Goal: Task Accomplishment & Management: Manage account settings

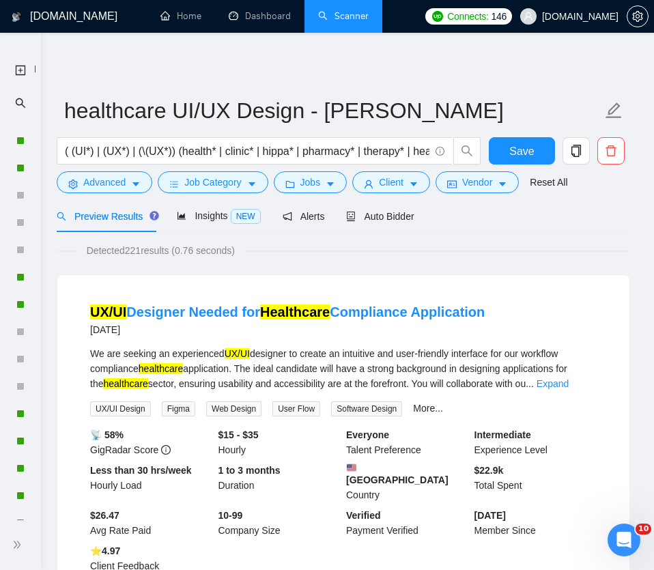
scroll to position [420, 0]
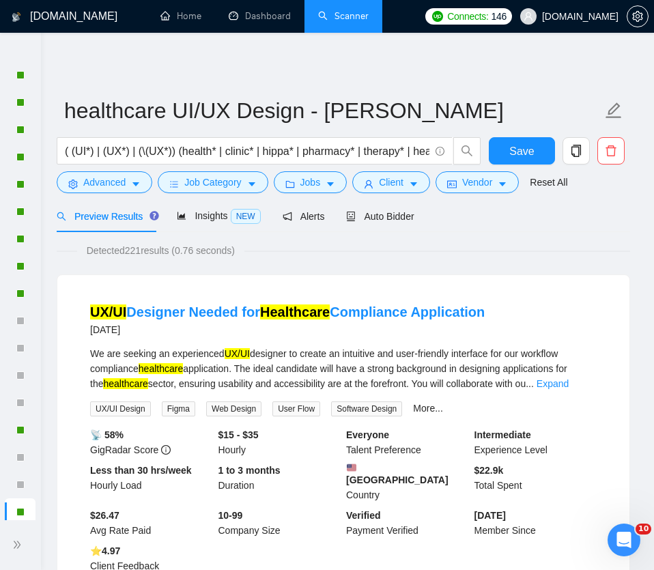
click at [345, 18] on link "Scanner" at bounding box center [343, 16] width 51 height 12
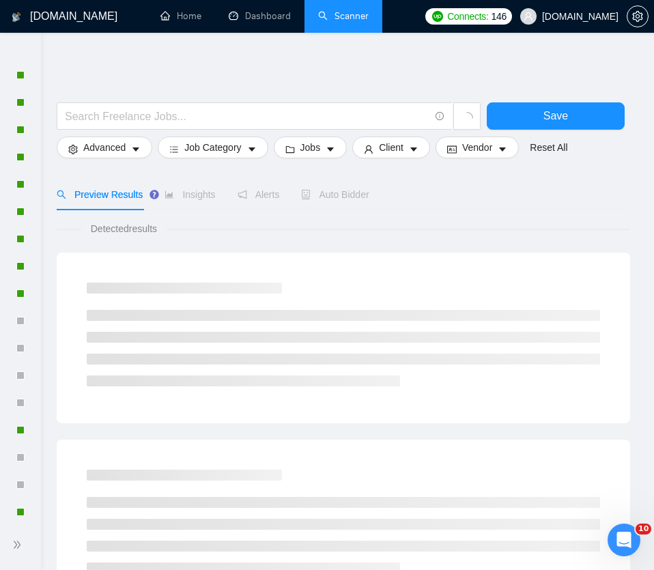
click at [19, 51] on span at bounding box center [19, 49] width 22 height 10
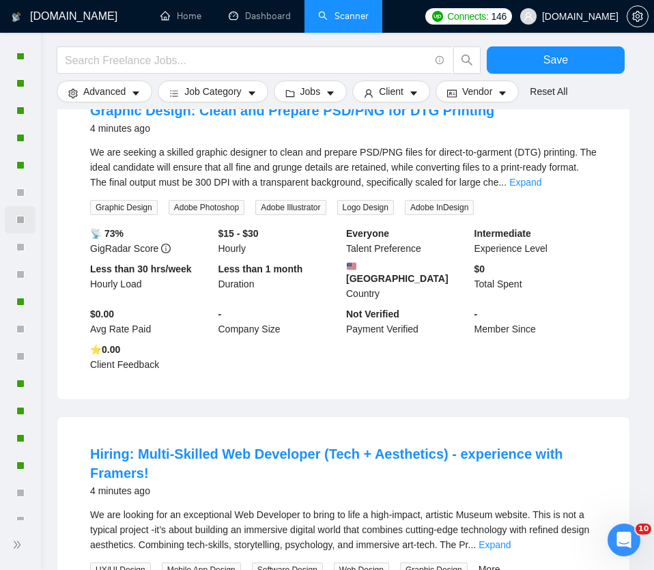
scroll to position [648, 0]
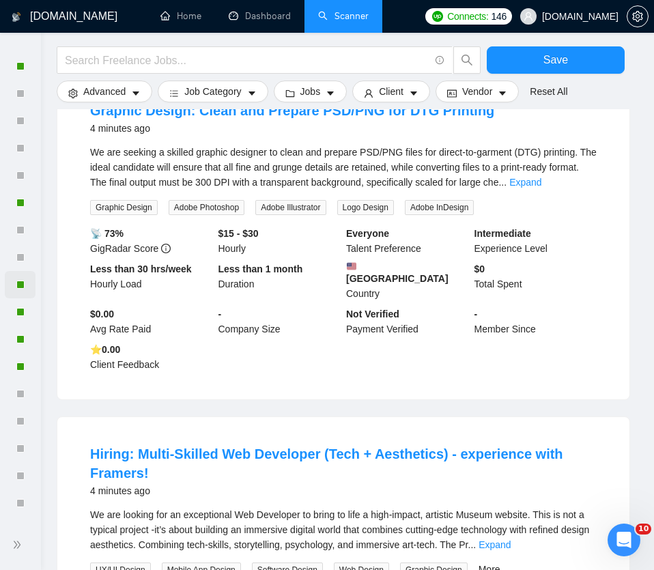
click at [18, 290] on div at bounding box center [20, 284] width 31 height 27
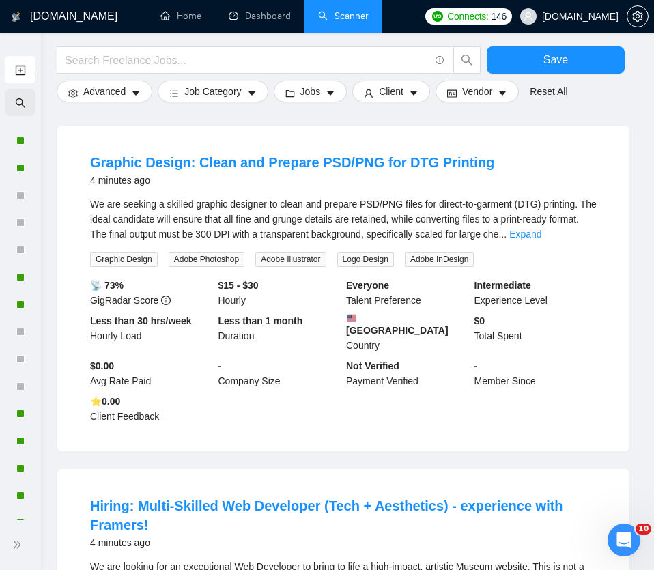
click at [16, 98] on icon "search" at bounding box center [20, 103] width 10 height 10
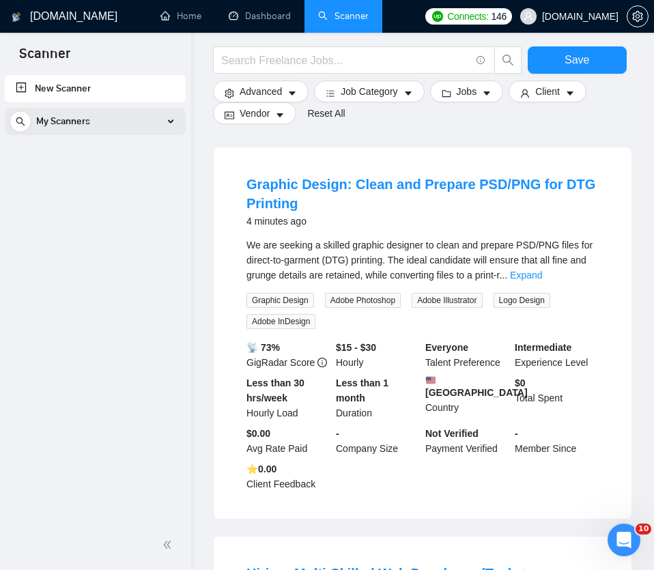
click at [57, 120] on span "My Scanners" at bounding box center [63, 121] width 54 height 27
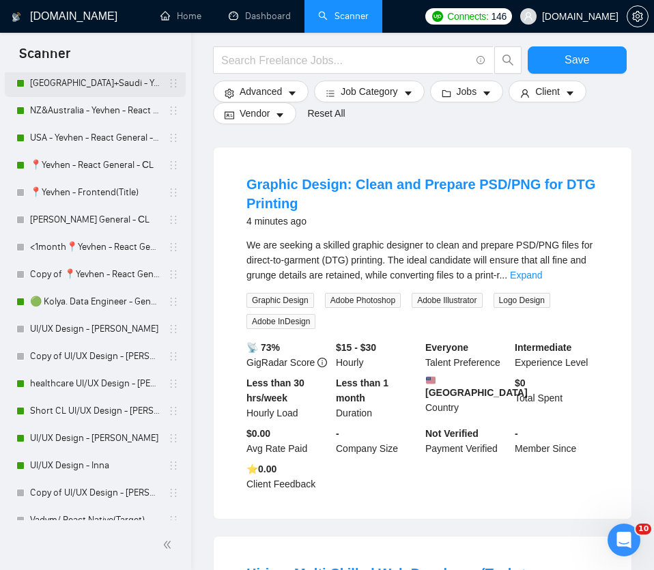
scroll to position [575, 0]
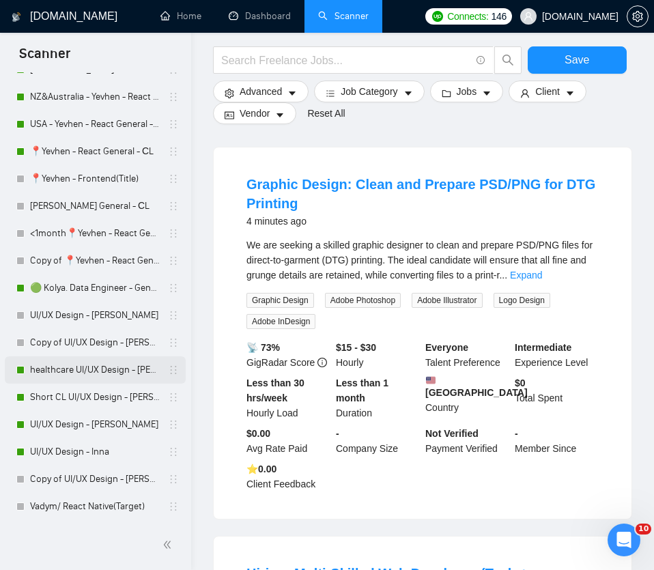
click at [74, 369] on link "healthcare UI/UX Design - [PERSON_NAME]" at bounding box center [95, 369] width 130 height 27
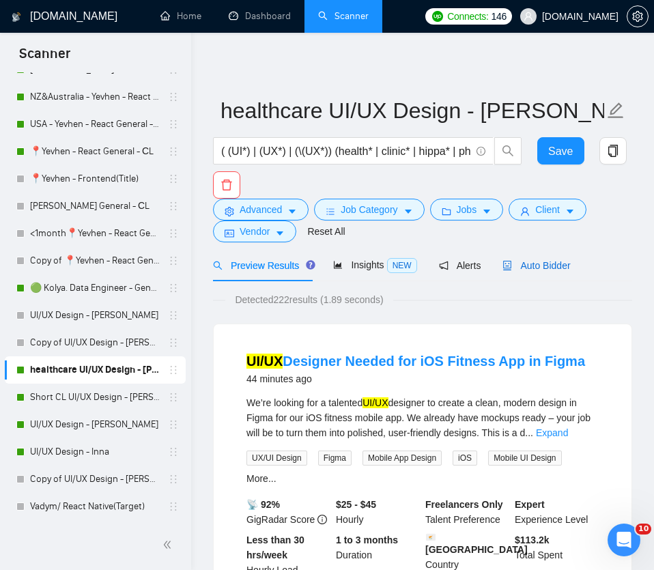
click at [545, 265] on span "Auto Bidder" at bounding box center [536, 265] width 68 height 11
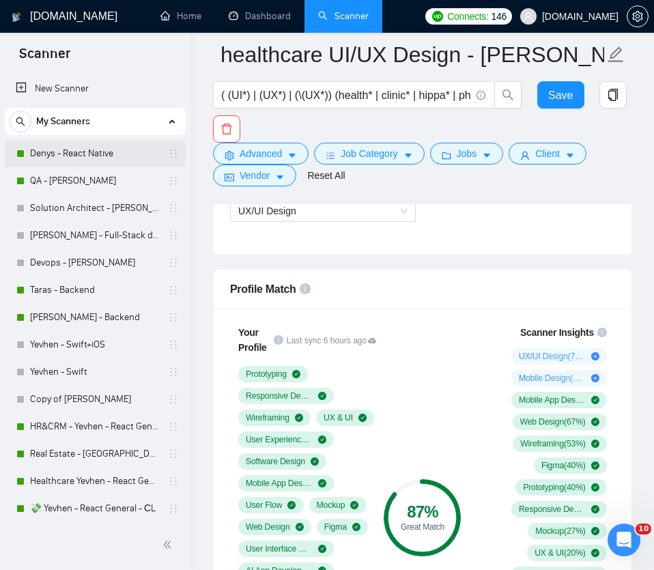
click at [63, 155] on link "Denys - React Native" at bounding box center [95, 153] width 130 height 27
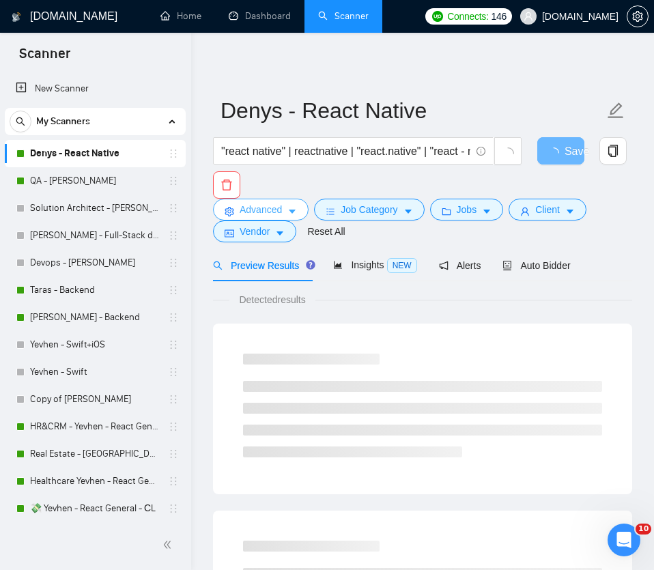
click at [268, 211] on span "Advanced" at bounding box center [261, 209] width 42 height 15
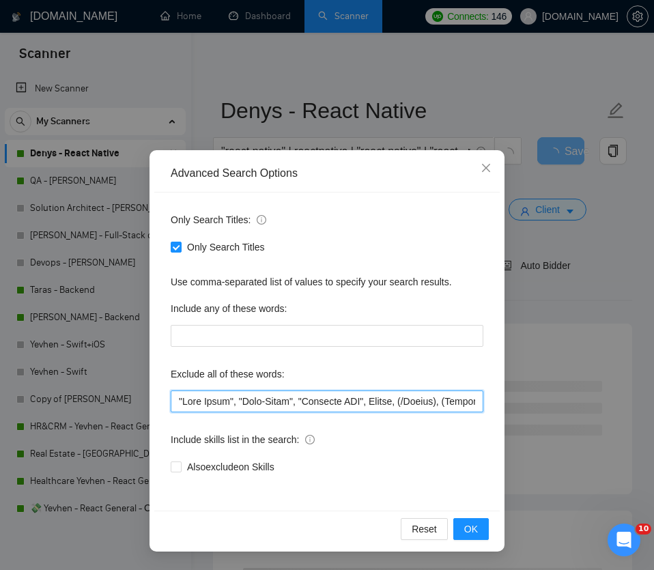
click at [177, 403] on input "text" at bounding box center [327, 401] width 313 height 22
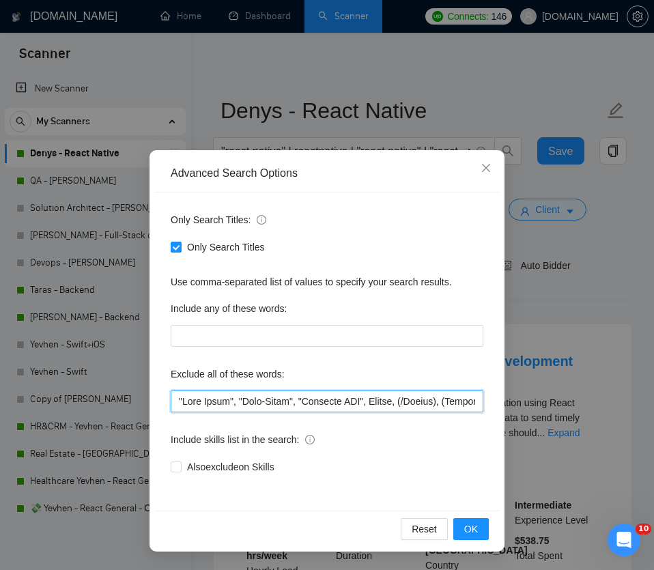
paste input "Supabase"
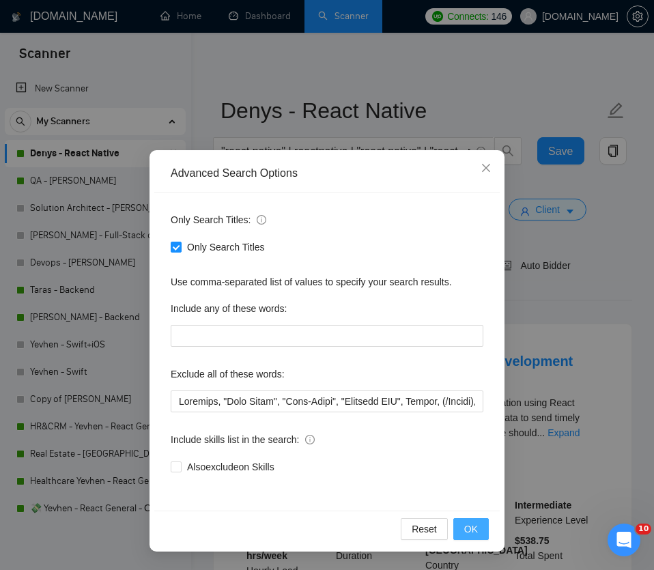
click at [466, 528] on span "OK" at bounding box center [471, 528] width 14 height 15
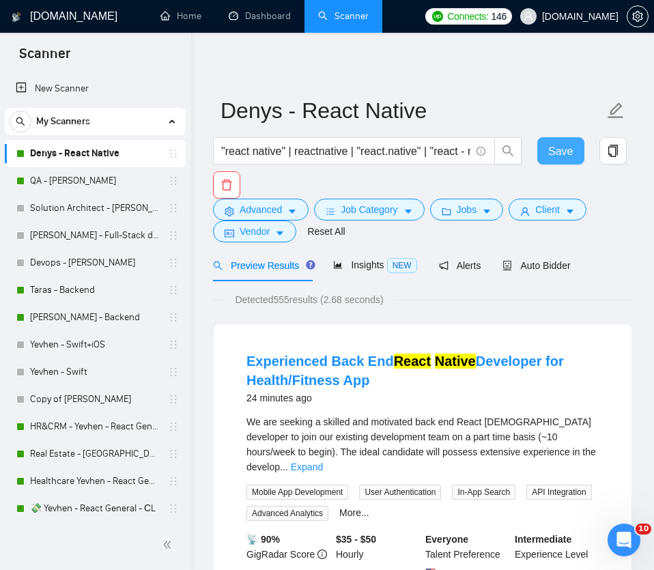
click at [560, 160] on button "Save" at bounding box center [560, 150] width 47 height 27
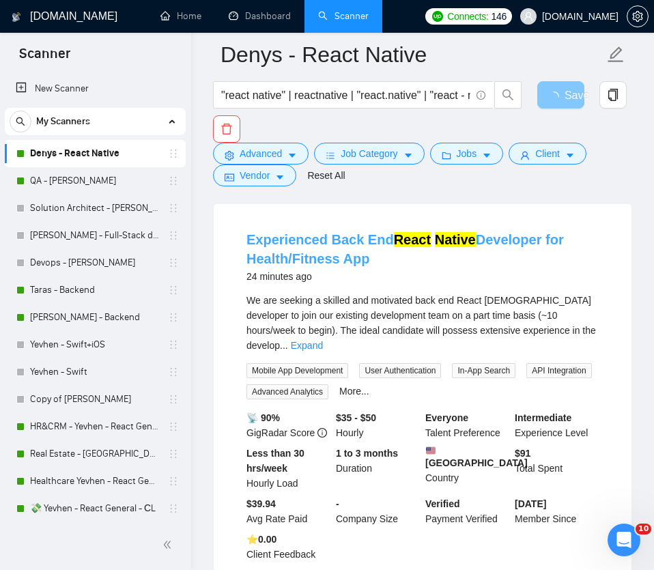
scroll to position [135, 0]
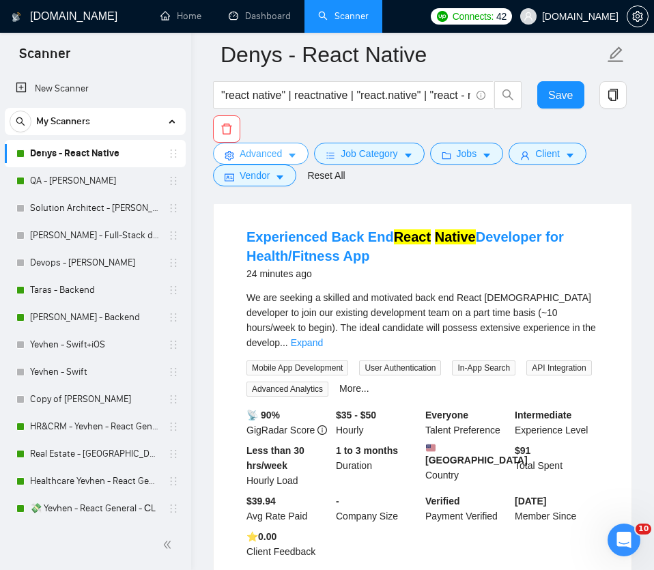
click at [271, 158] on span "Advanced" at bounding box center [261, 153] width 42 height 15
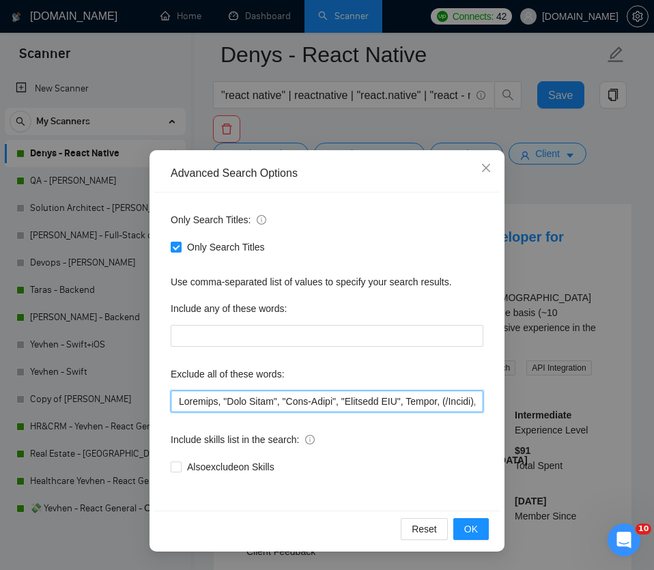
click at [177, 401] on input "text" at bounding box center [327, 401] width 313 height 22
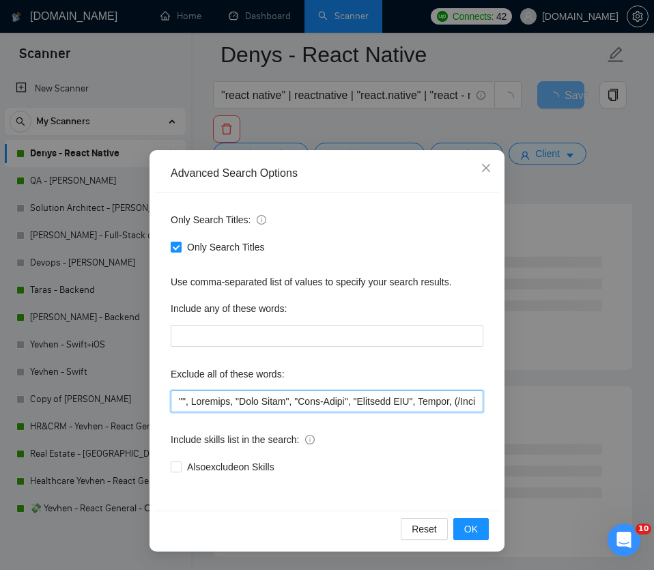
paste input "part time"
drag, startPoint x: 230, startPoint y: 403, endPoint x: 177, endPoint y: 403, distance: 52.6
click at [177, 403] on input "text" at bounding box center [327, 401] width 313 height 22
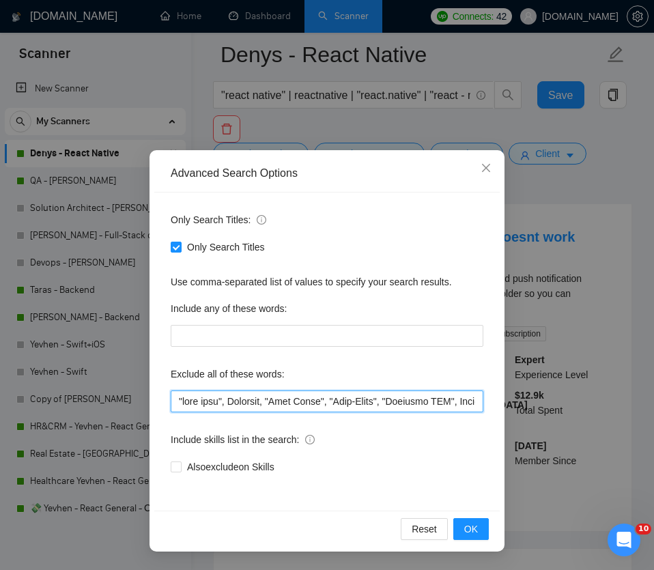
click at [177, 403] on input "text" at bounding box center [327, 401] width 313 height 22
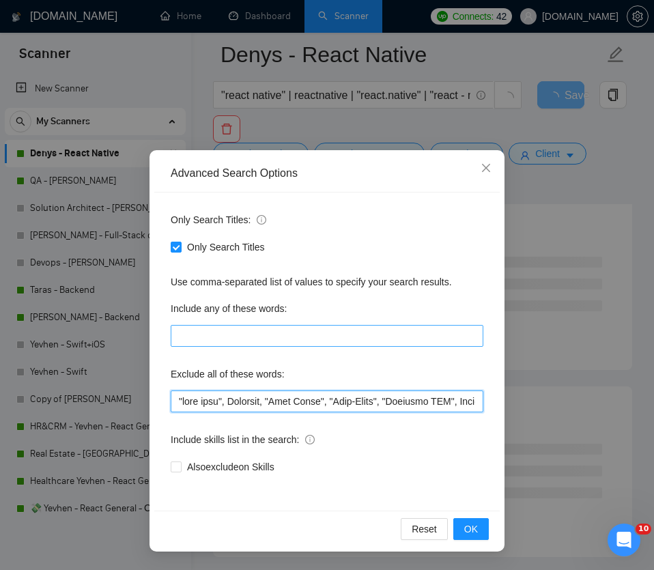
paste input ""part time","
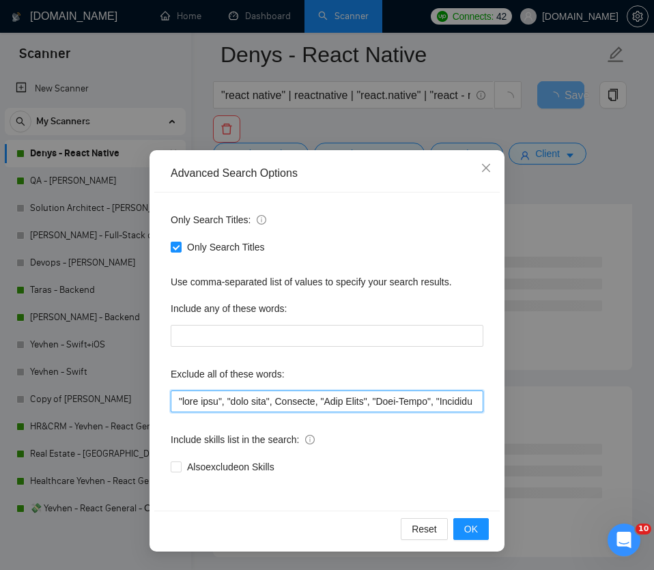
click at [201, 405] on input "text" at bounding box center [327, 401] width 313 height 22
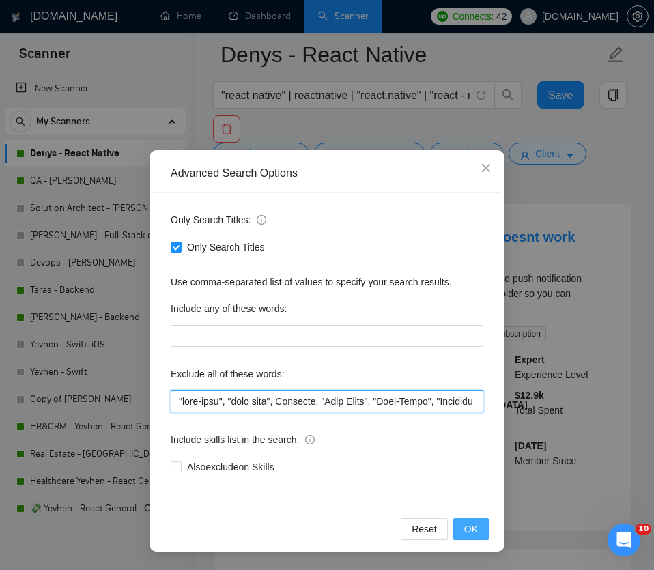
type input ""part-time", "part time", Supabase, "Full Stack", "Full-Stack", "Windsurf IDE",…"
click at [469, 528] on span "OK" at bounding box center [471, 528] width 14 height 15
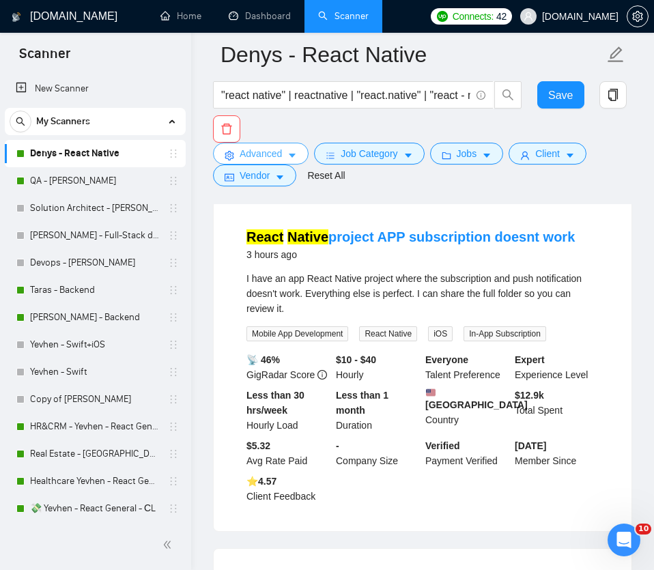
scroll to position [78, 0]
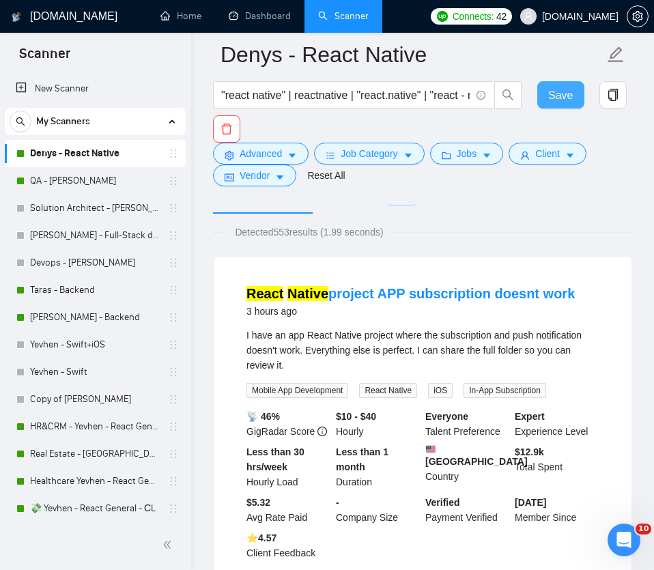
click at [570, 100] on span "Save" at bounding box center [560, 95] width 25 height 17
